Goal: Information Seeking & Learning: Learn about a topic

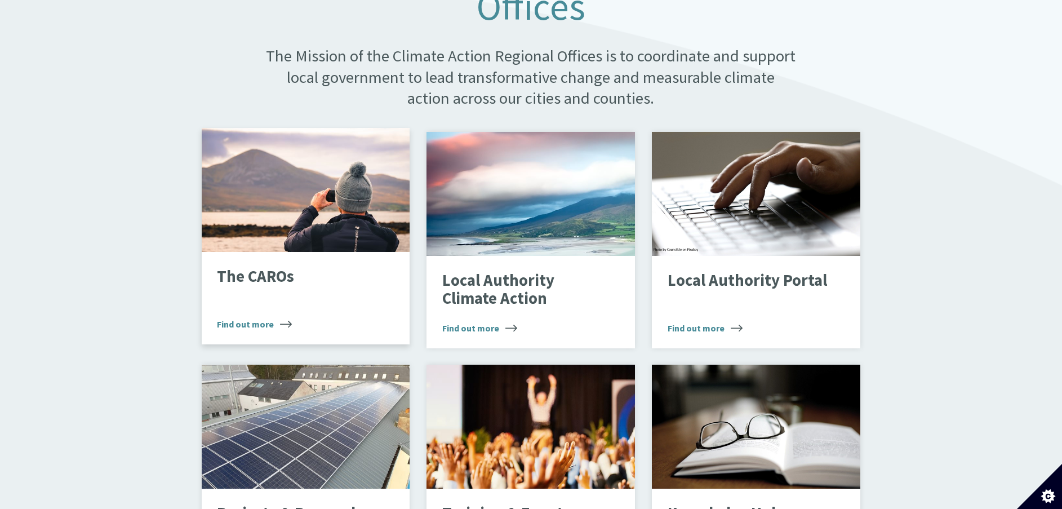
scroll to position [676, 0]
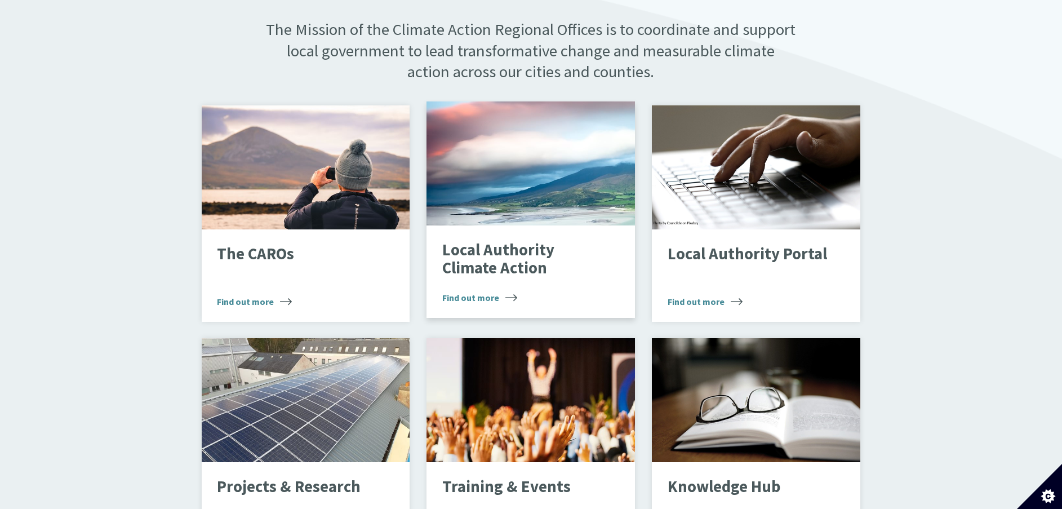
click at [469, 167] on div "Landscape" at bounding box center [530, 163] width 208 height 124
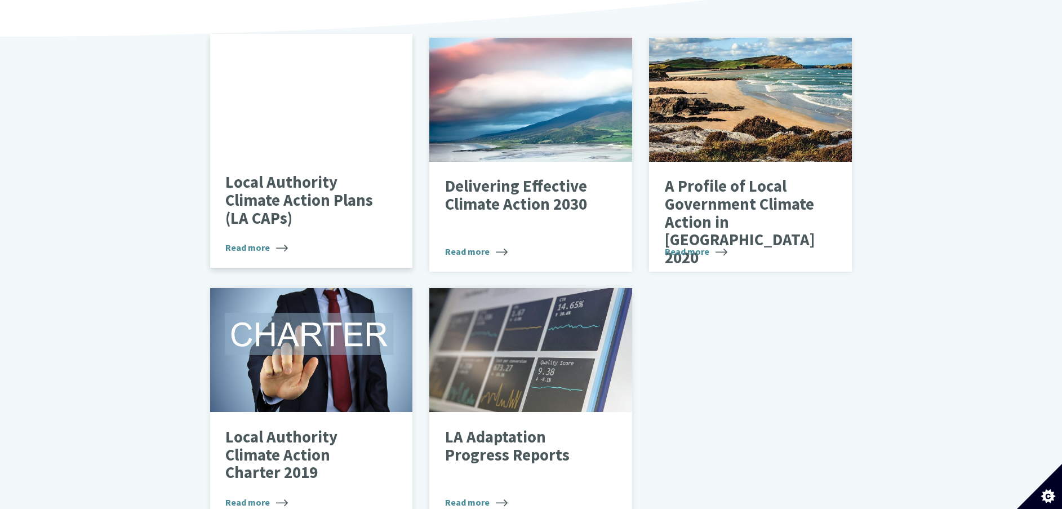
scroll to position [422, 0]
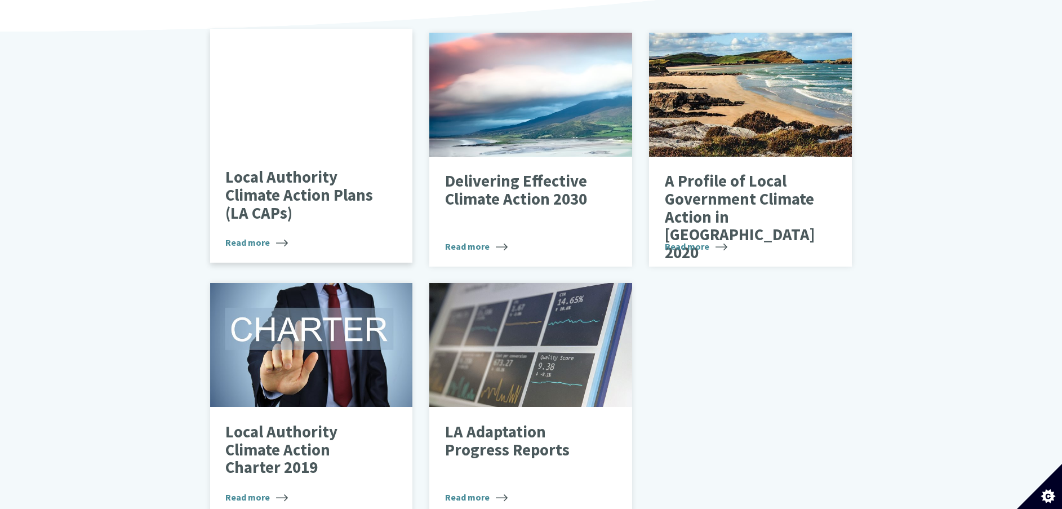
click at [262, 153] on div "Local Authority Climate Action Plans (LA CAPs) Read more" at bounding box center [311, 208] width 203 height 110
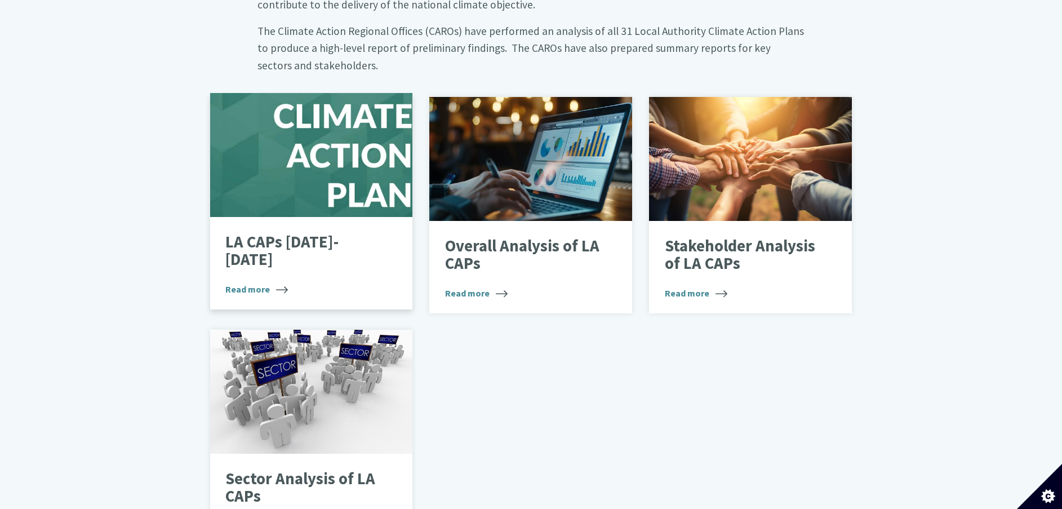
scroll to position [676, 0]
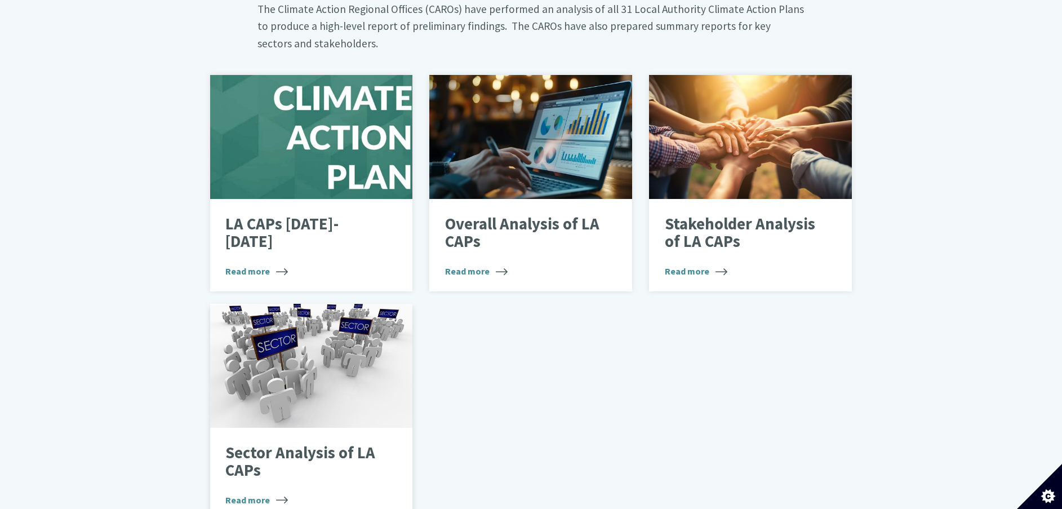
click at [300, 325] on div at bounding box center [311, 366] width 203 height 124
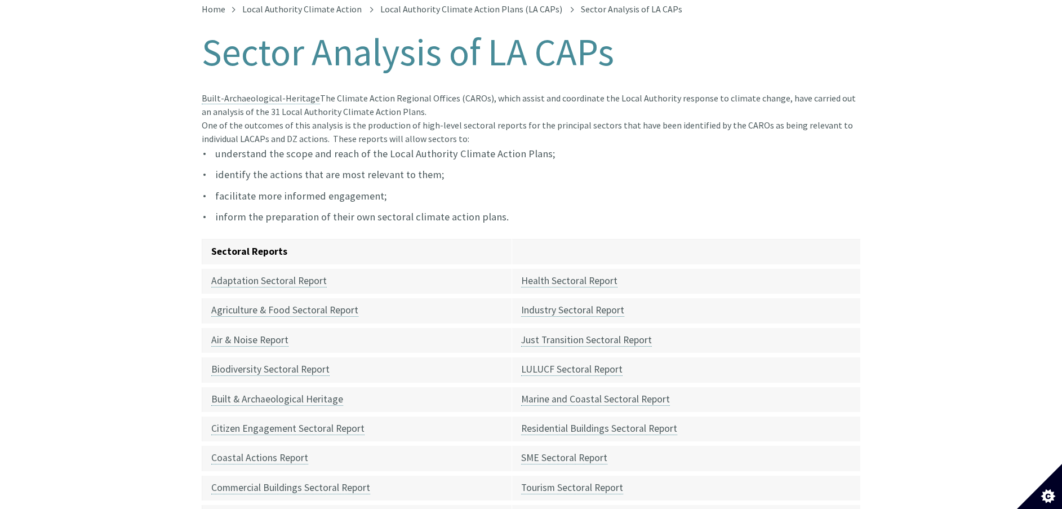
scroll to position [253, 0]
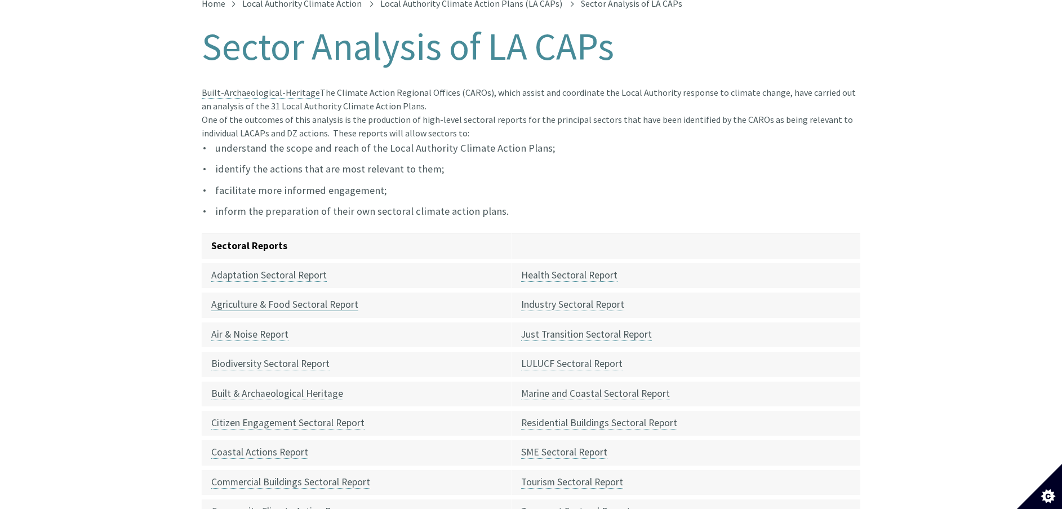
click at [307, 298] on link "Agriculture & Food Sectoral Report" at bounding box center [284, 304] width 147 height 13
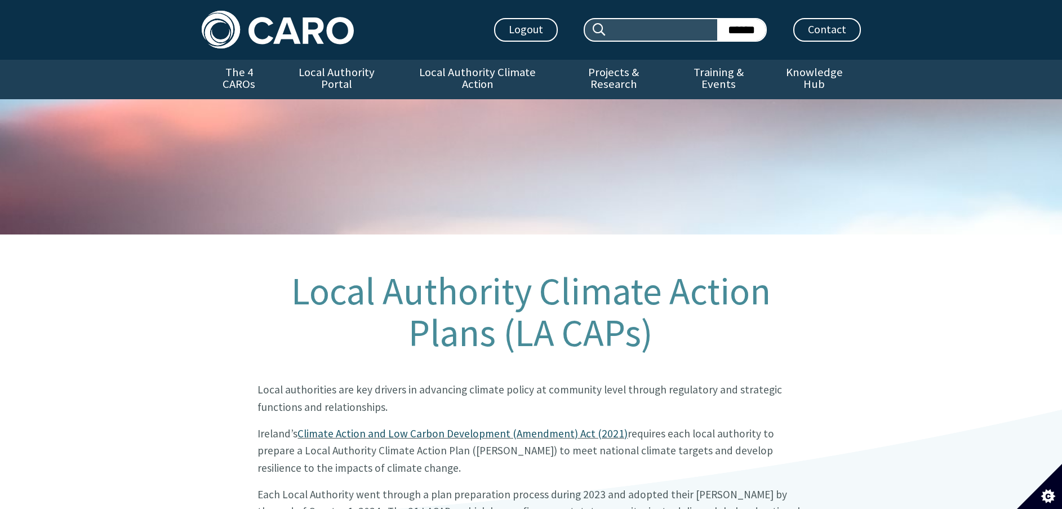
scroll to position [685, 0]
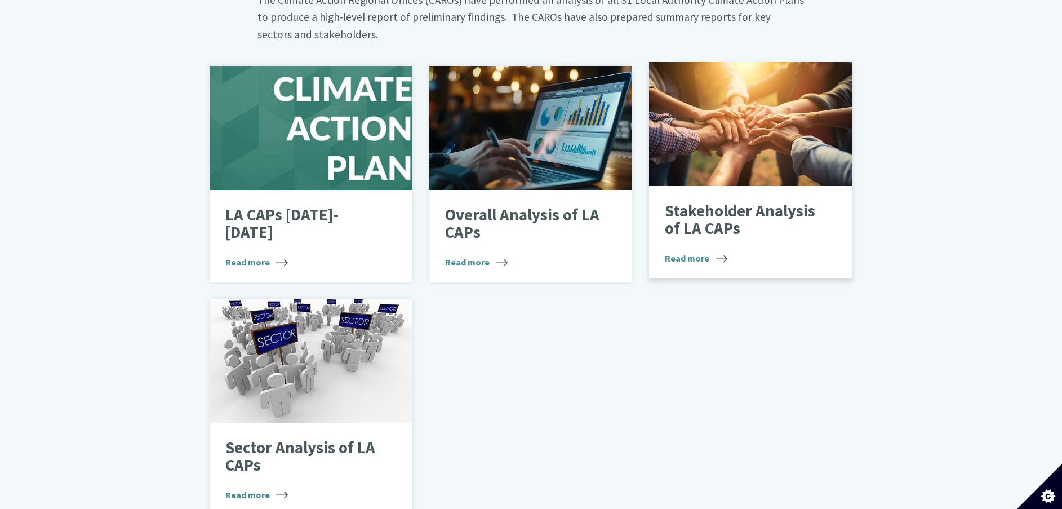
click at [738, 145] on div at bounding box center [750, 124] width 203 height 124
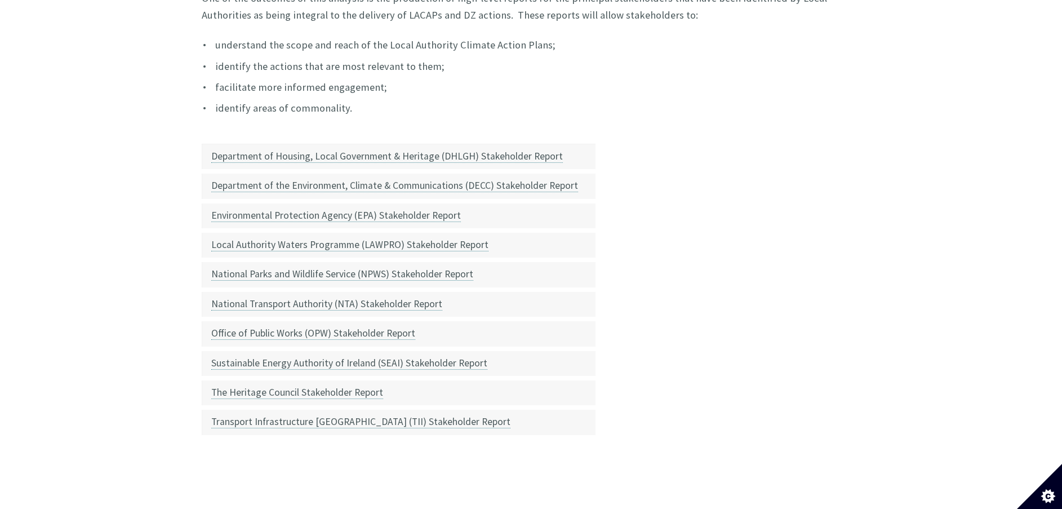
scroll to position [422, 0]
